Goal: Task Accomplishment & Management: Manage account settings

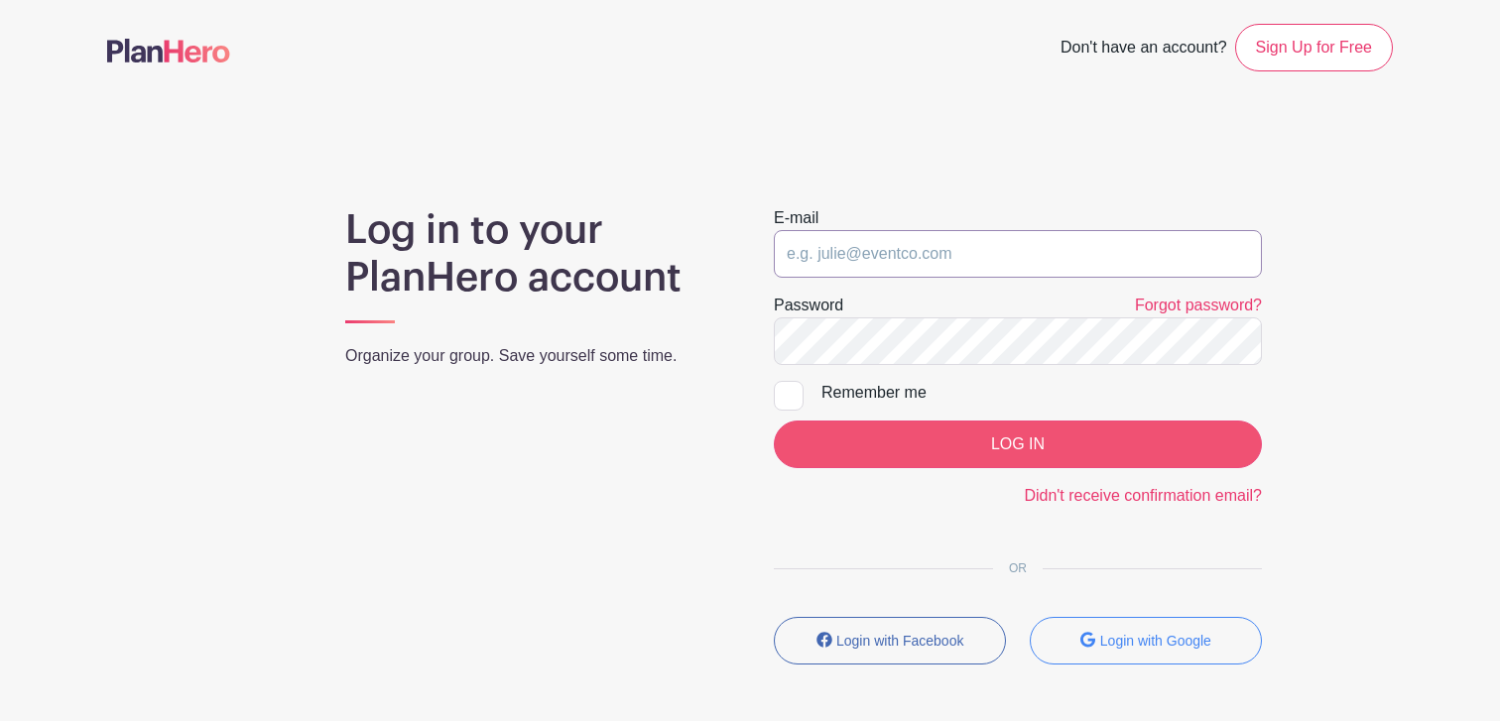
type input "[EMAIL_ADDRESS][DOMAIN_NAME]"
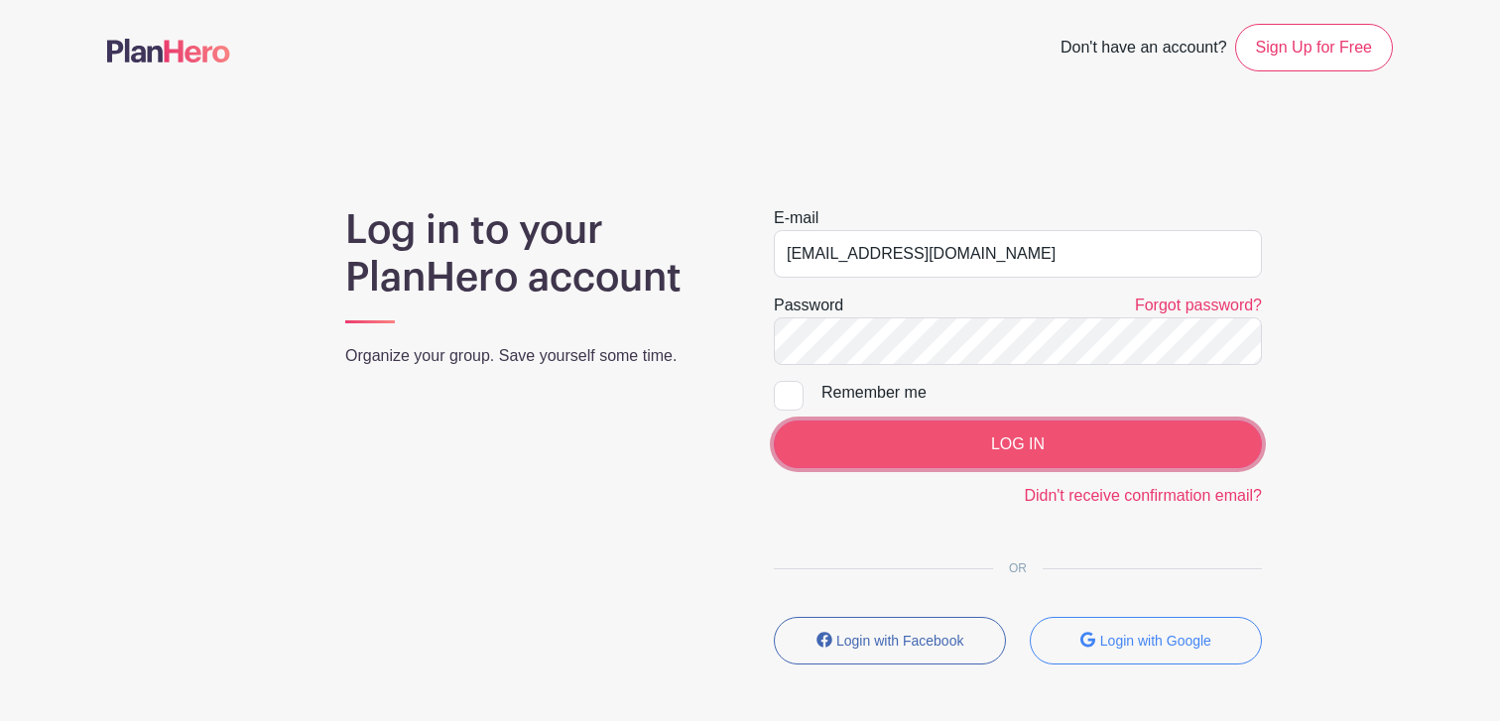
click at [1008, 438] on input "LOG IN" at bounding box center [1018, 445] width 488 height 48
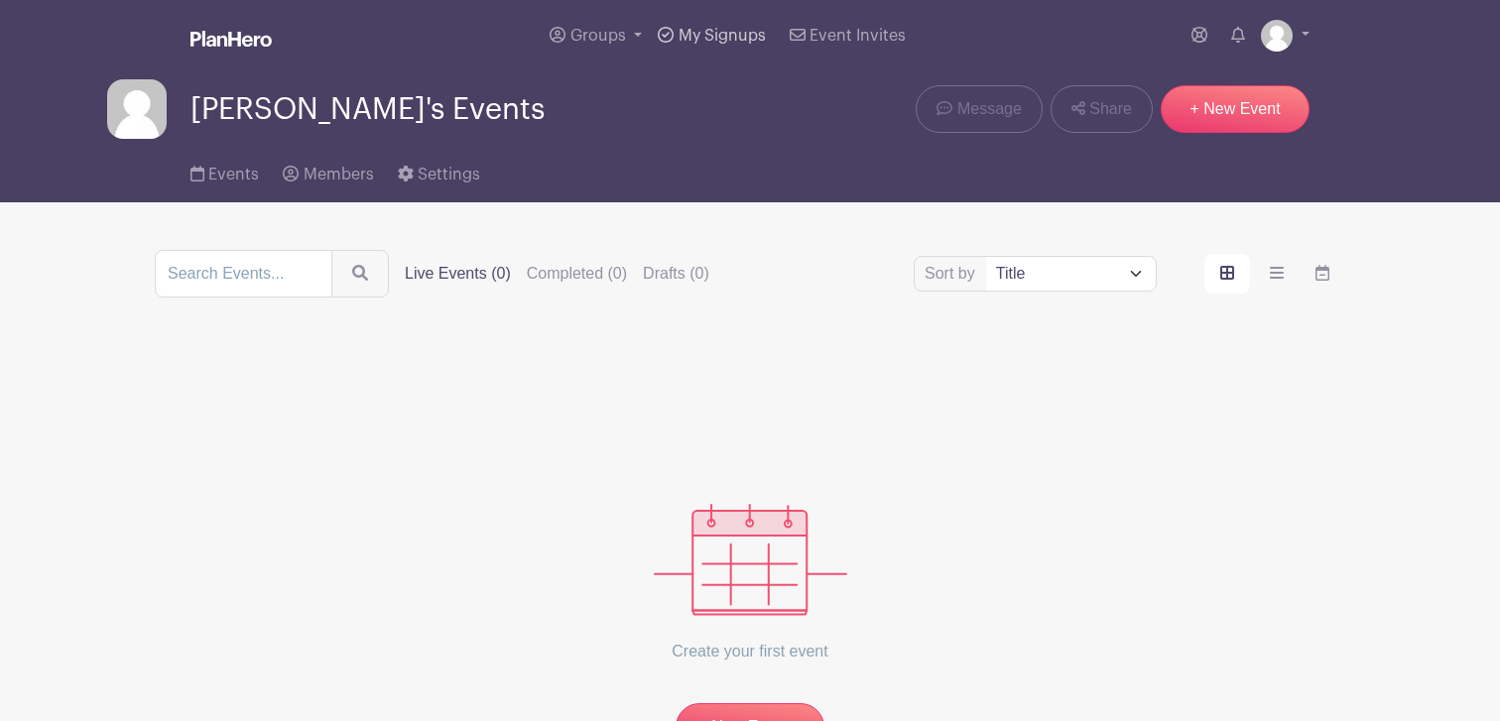
click at [707, 34] on span "My Signups" at bounding box center [722, 36] width 87 height 16
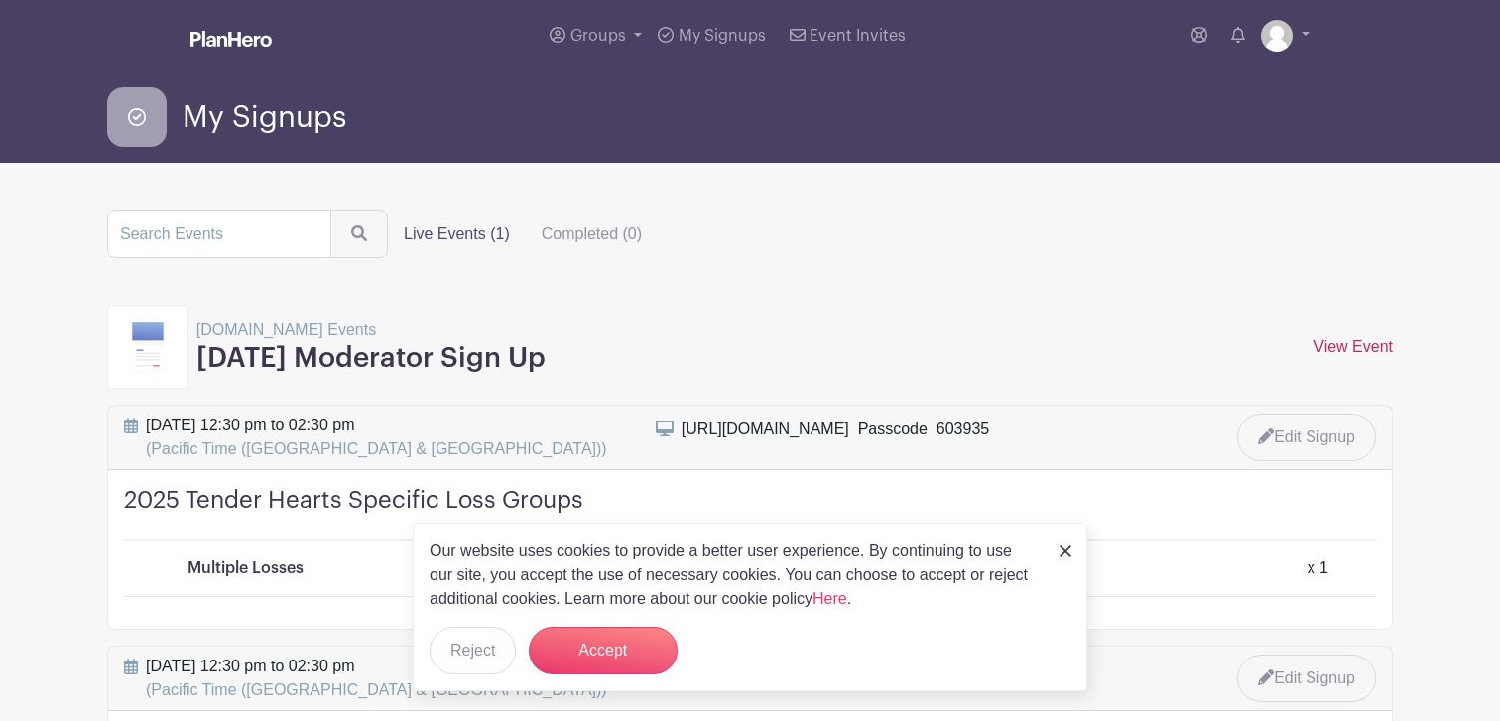
click at [1353, 346] on link "View Event" at bounding box center [1353, 346] width 79 height 17
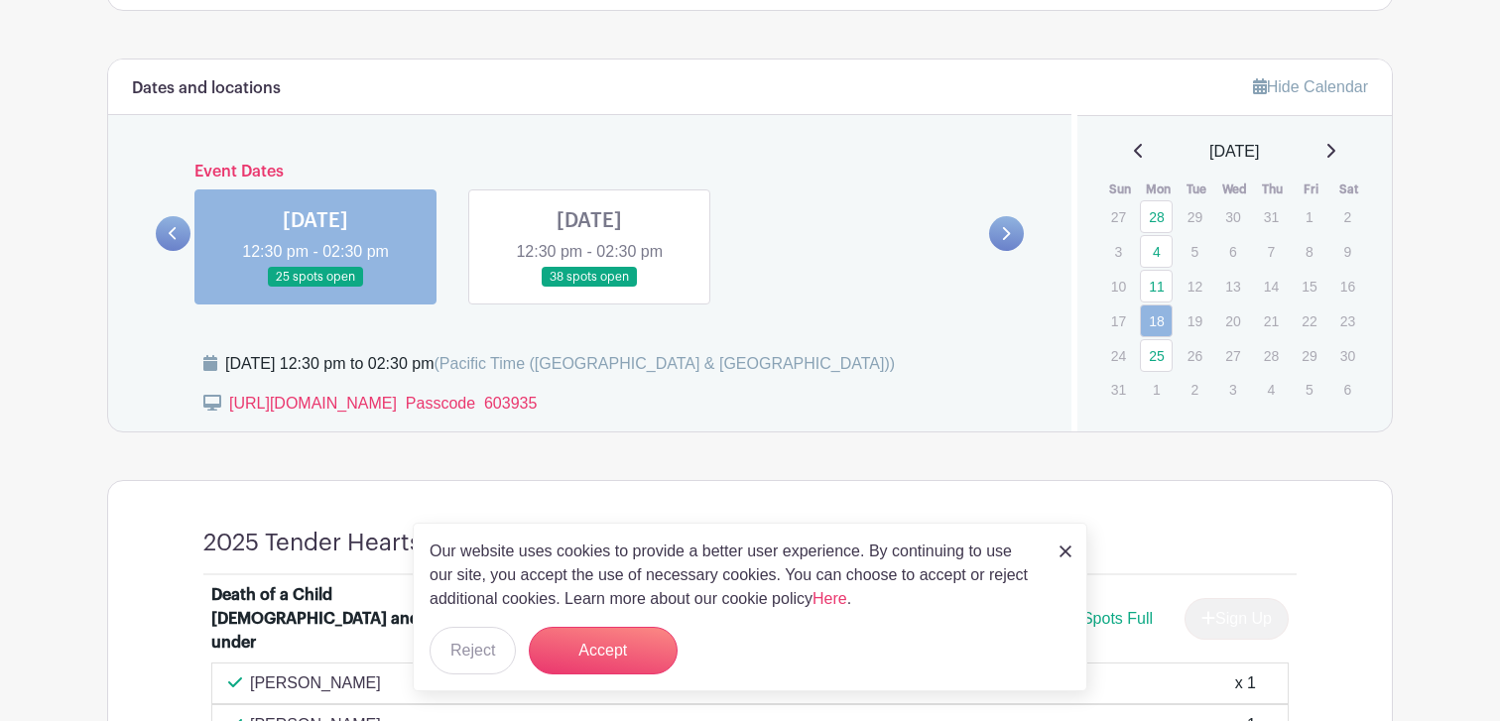
scroll to position [1012, 0]
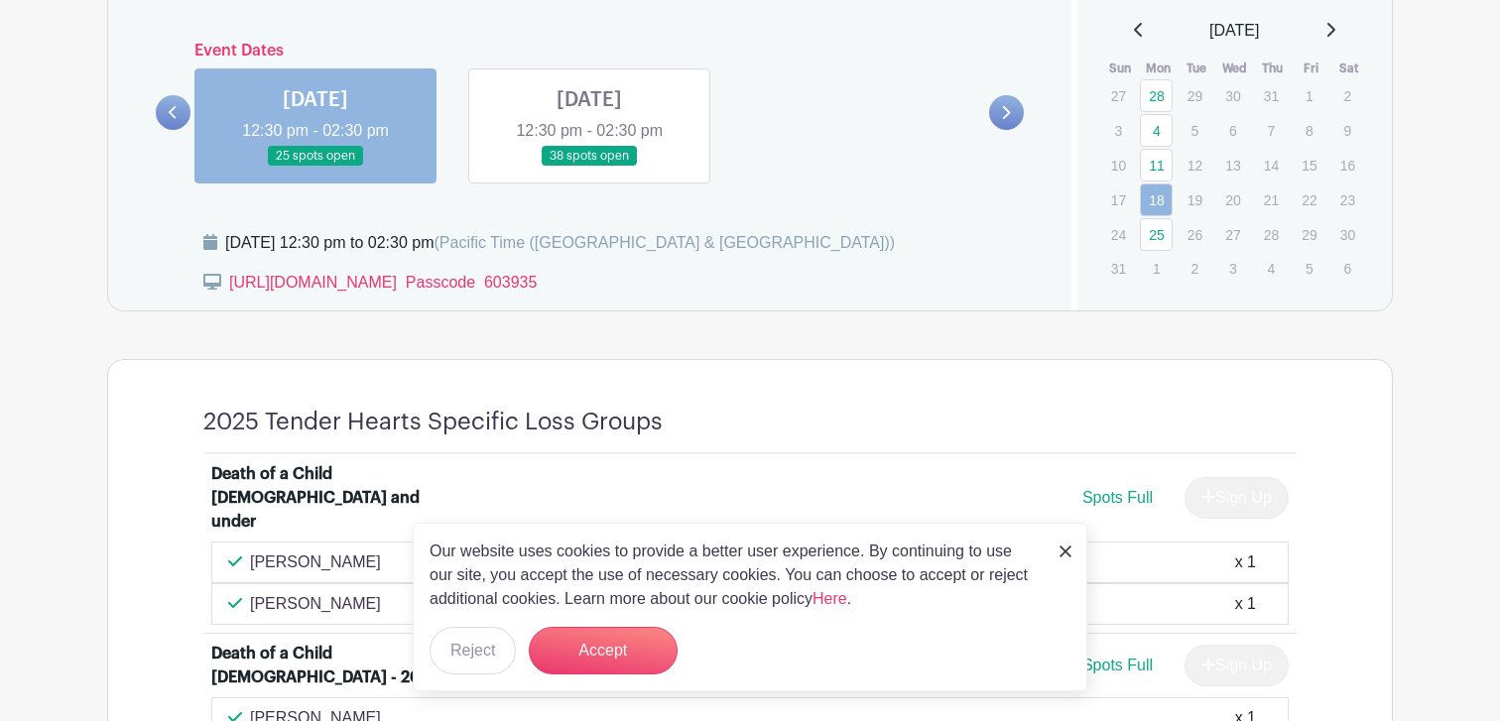
drag, startPoint x: 881, startPoint y: 418, endPoint x: 1361, endPoint y: 405, distance: 480.4
click at [1155, 267] on p "1" at bounding box center [1156, 268] width 33 height 31
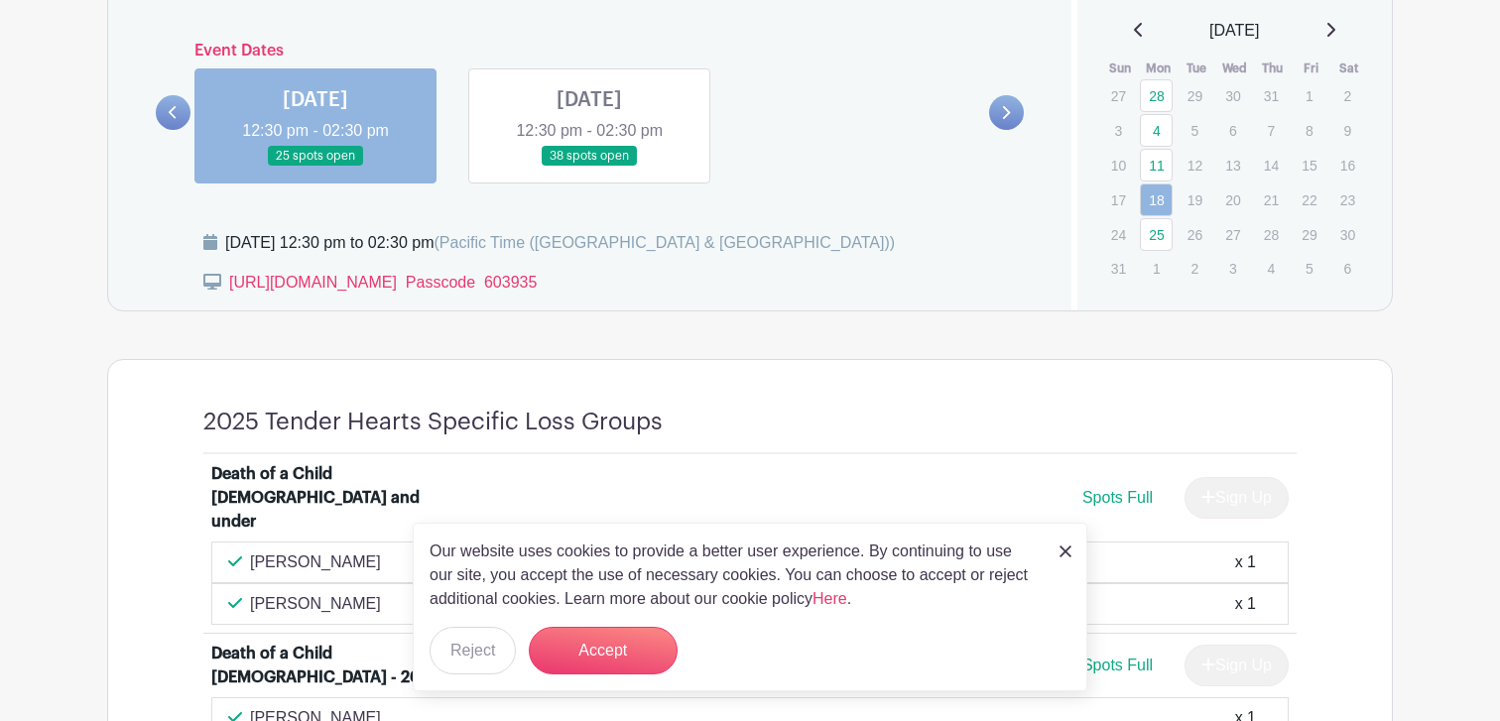
click at [1231, 200] on p "20" at bounding box center [1232, 200] width 33 height 31
click at [1157, 264] on p "1" at bounding box center [1156, 268] width 33 height 31
click at [1149, 231] on link "25" at bounding box center [1156, 234] width 33 height 33
click at [1156, 231] on link "25" at bounding box center [1156, 234] width 33 height 33
click at [589, 167] on link at bounding box center [589, 167] width 0 height 0
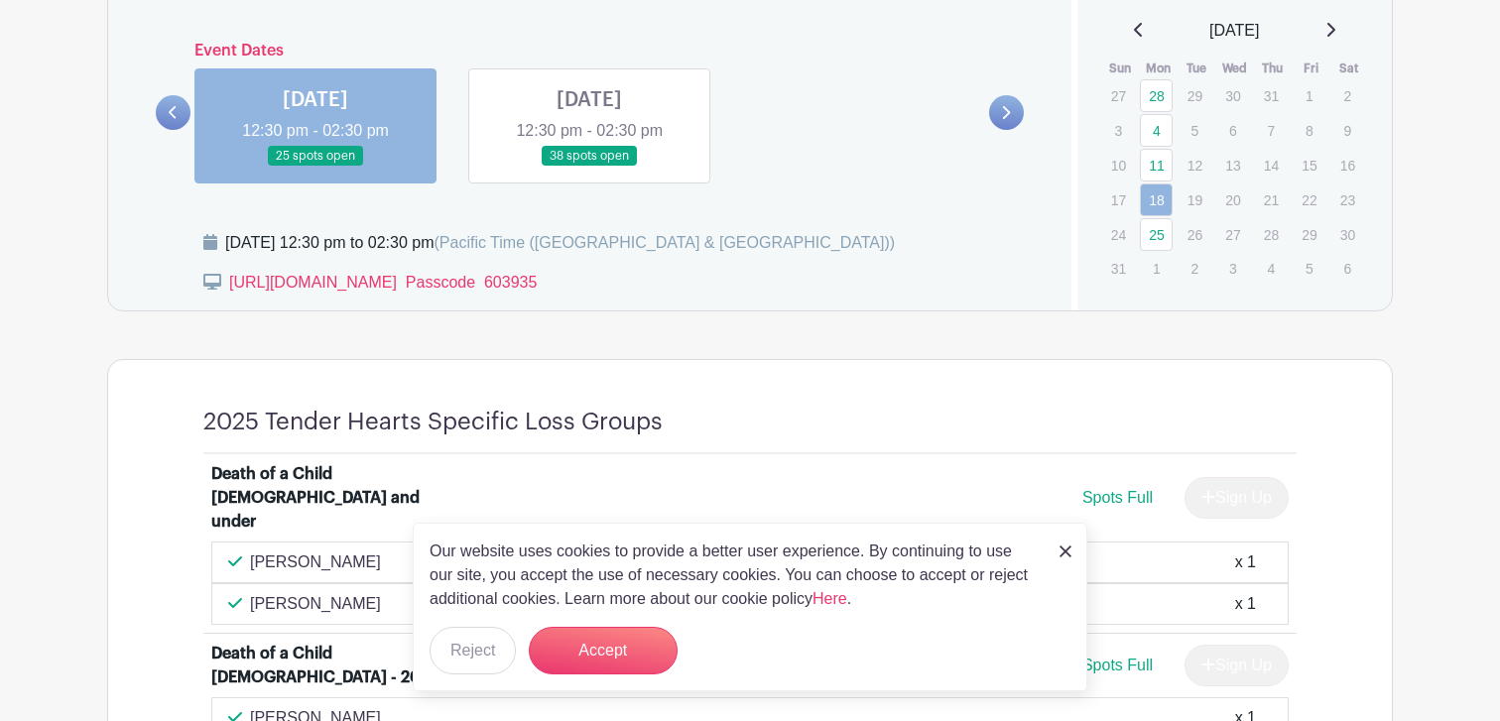
click at [589, 167] on link at bounding box center [589, 167] width 0 height 0
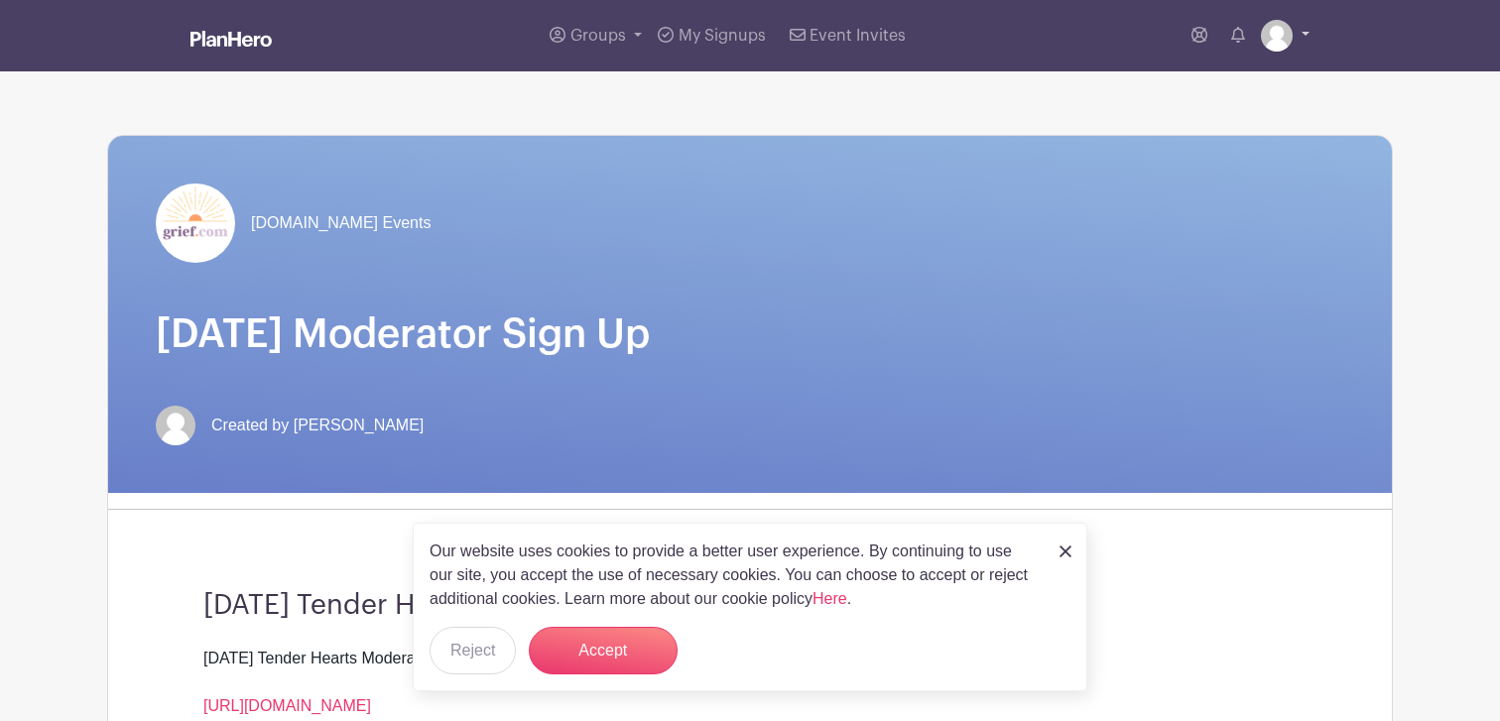
click at [1302, 44] on link at bounding box center [1285, 36] width 49 height 32
click at [1209, 148] on div "My account Logout" at bounding box center [1230, 107] width 159 height 98
click at [1302, 33] on link at bounding box center [1285, 36] width 49 height 32
click at [1190, 127] on link "Logout" at bounding box center [1230, 131] width 157 height 32
